Goal: Check status: Check status

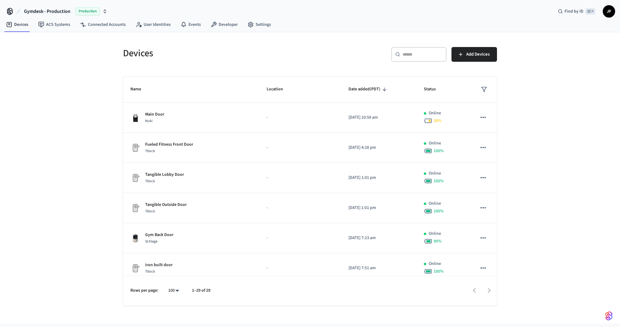
scroll to position [421, 0]
click at [358, 37] on div "Devices ​ ​ Add Devices Name Location Date added (PDT) Status Main Door Nuki - …" at bounding box center [309, 168] width 393 height 273
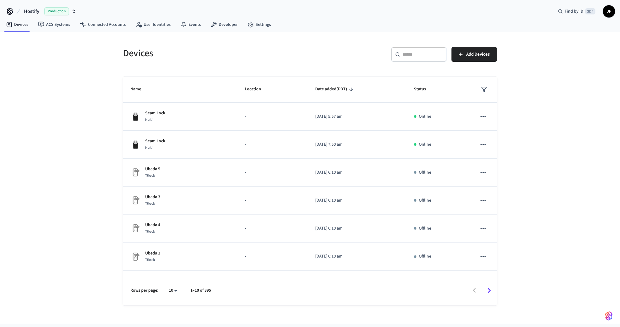
click at [377, 33] on div "Devices ​ ​ Add Devices Name Location Date added (PDT) Status Seam Lock Nuki - …" at bounding box center [309, 168] width 393 height 273
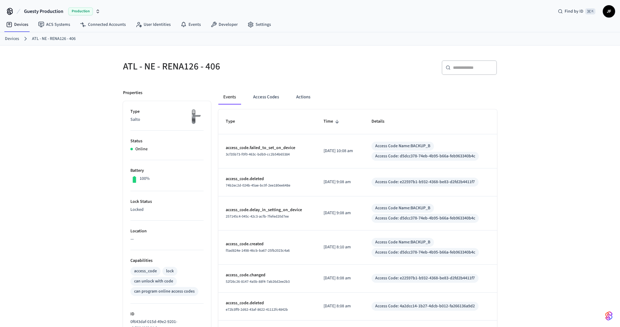
click at [352, 44] on div "Devices ATL - NE - RENA126 - 406" at bounding box center [310, 38] width 620 height 13
